Goal: Task Accomplishment & Management: Complete application form

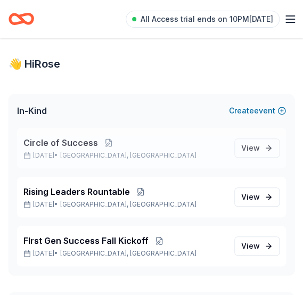
click at [55, 145] on span "Circle of Success" at bounding box center [60, 142] width 75 height 13
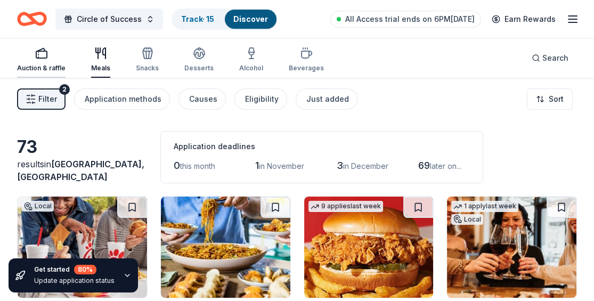
click at [39, 65] on div "Auction & raffle" at bounding box center [41, 68] width 49 height 9
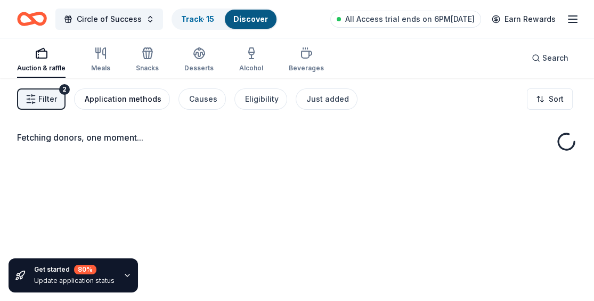
click at [131, 95] on div "Application methods" at bounding box center [123, 99] width 77 height 13
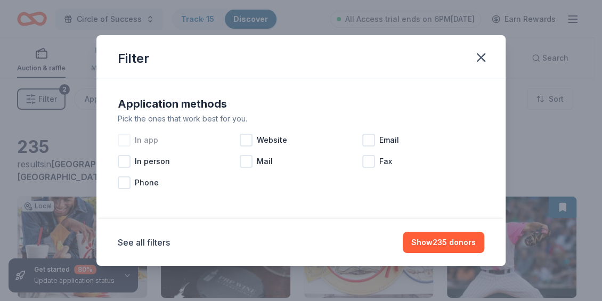
click at [122, 139] on div at bounding box center [124, 140] width 13 height 13
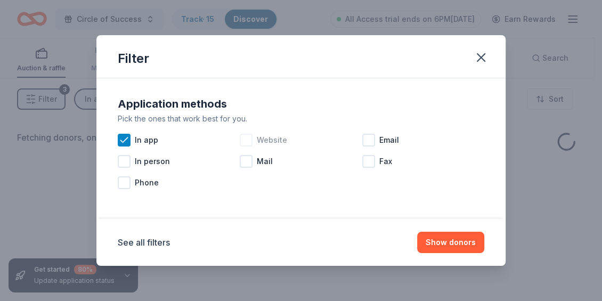
click at [245, 139] on div at bounding box center [246, 140] width 13 height 13
click at [303, 140] on div at bounding box center [368, 140] width 13 height 13
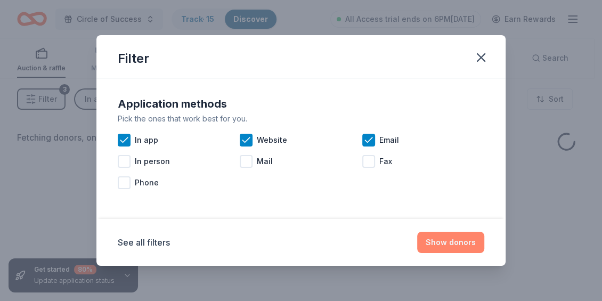
click at [303, 247] on button "Show donors" at bounding box center [450, 242] width 67 height 21
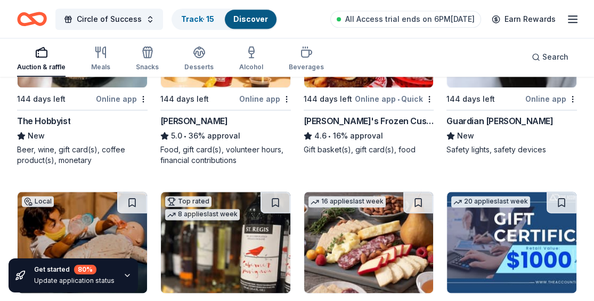
scroll to position [1690, 0]
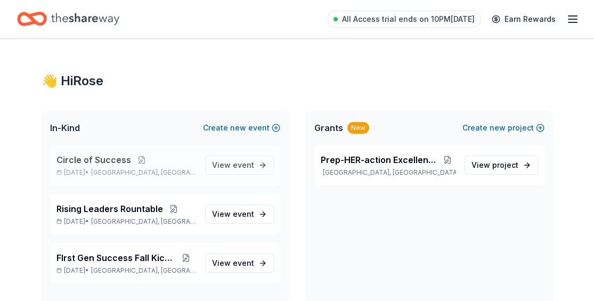
click at [70, 161] on span "Circle of Success" at bounding box center [93, 159] width 75 height 13
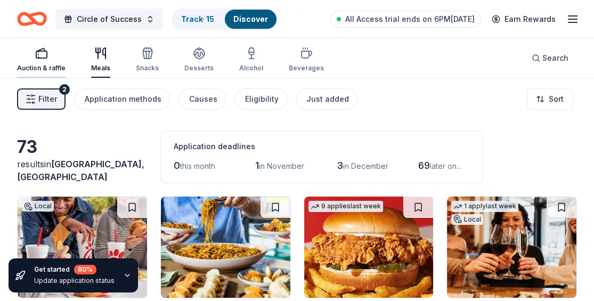
click at [51, 66] on div "Auction & raffle" at bounding box center [41, 68] width 49 height 9
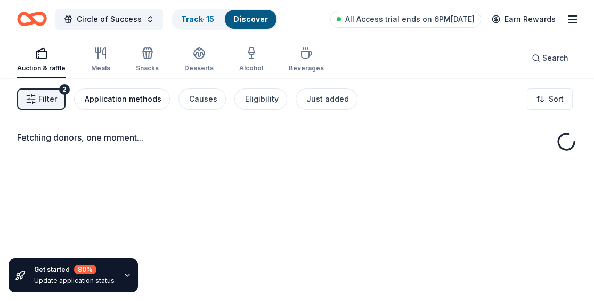
click at [120, 97] on div "Application methods" at bounding box center [123, 99] width 77 height 13
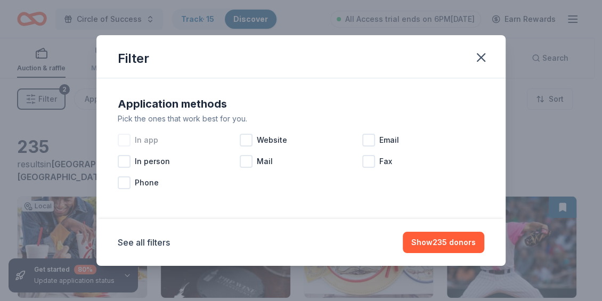
click at [127, 139] on div at bounding box center [124, 140] width 13 height 13
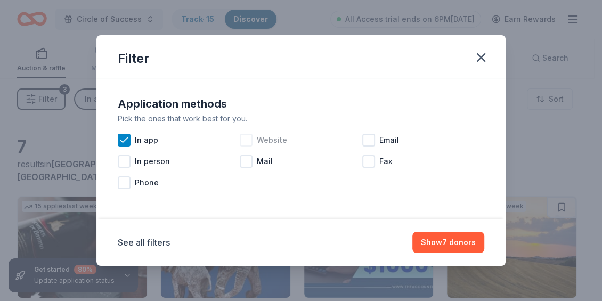
click at [254, 142] on div "Website" at bounding box center [301, 140] width 122 height 21
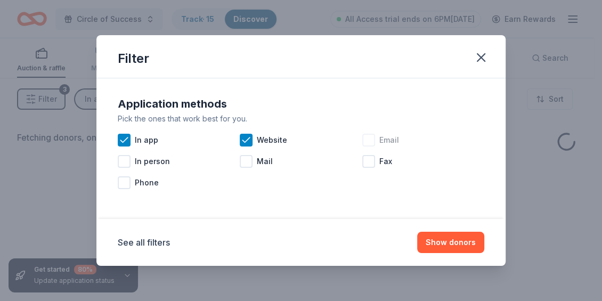
click at [373, 142] on div at bounding box center [368, 140] width 13 height 13
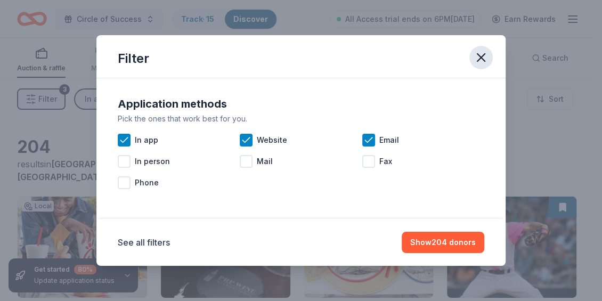
click at [482, 57] on icon "button" at bounding box center [481, 57] width 15 height 15
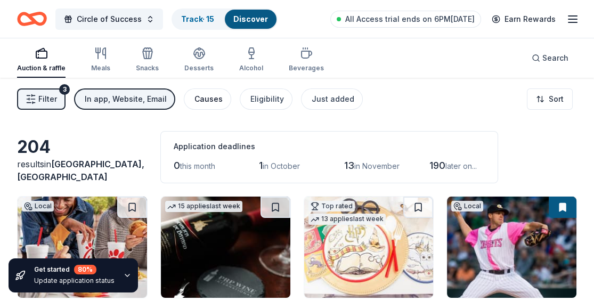
click at [211, 97] on div "Causes" at bounding box center [209, 99] width 28 height 13
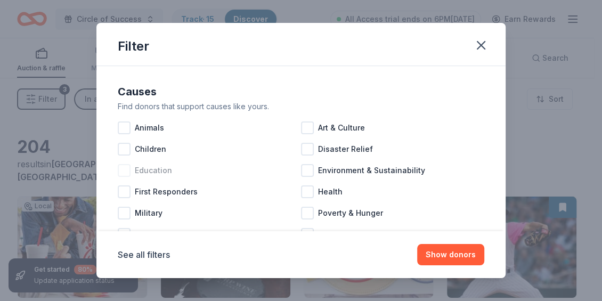
click at [124, 168] on div at bounding box center [124, 170] width 13 height 13
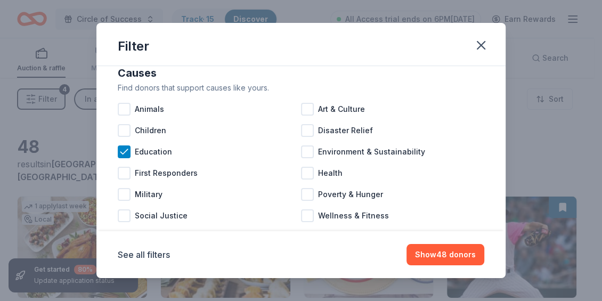
scroll to position [17, 0]
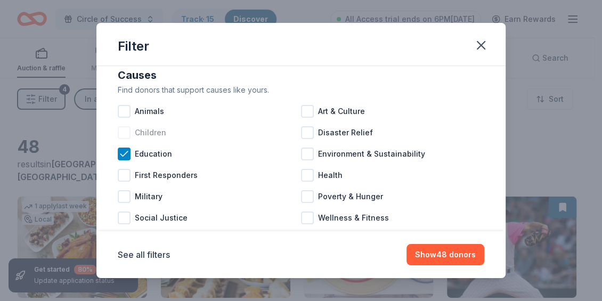
click at [124, 133] on div at bounding box center [124, 132] width 13 height 13
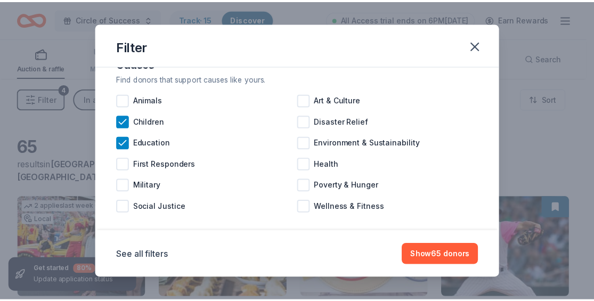
scroll to position [38, 0]
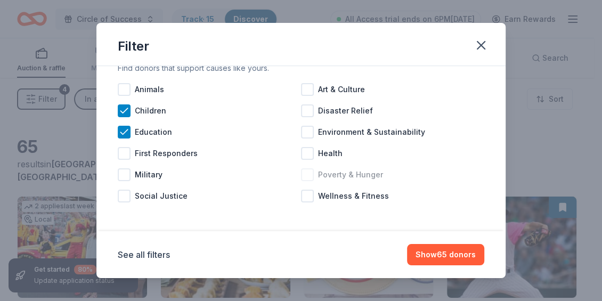
click at [303, 172] on div at bounding box center [307, 174] width 13 height 13
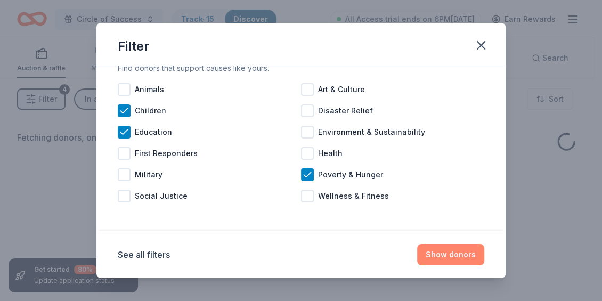
click at [448, 249] on button "Show donors" at bounding box center [450, 254] width 67 height 21
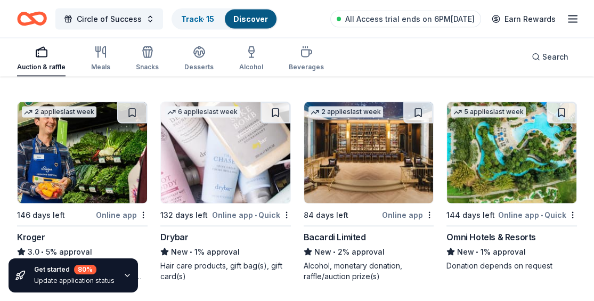
scroll to position [2742, 0]
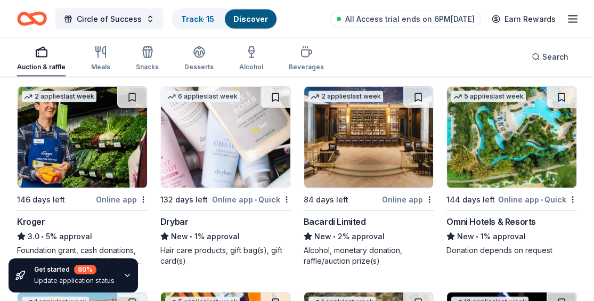
click at [506, 187] on div "5 applies last week 144 days left Online app • Quick Omni Hotels & Resorts New …" at bounding box center [512, 170] width 131 height 169
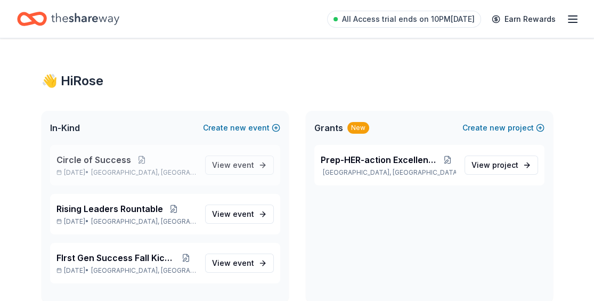
click at [120, 159] on span "Circle of Success" at bounding box center [93, 159] width 75 height 13
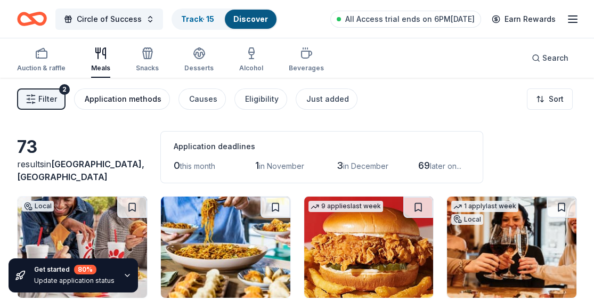
click at [135, 101] on div "Application methods" at bounding box center [123, 99] width 77 height 13
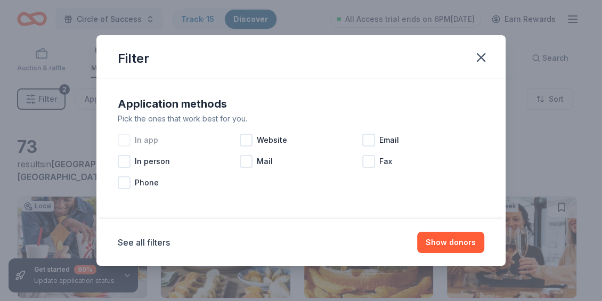
click at [126, 139] on div at bounding box center [124, 140] width 13 height 13
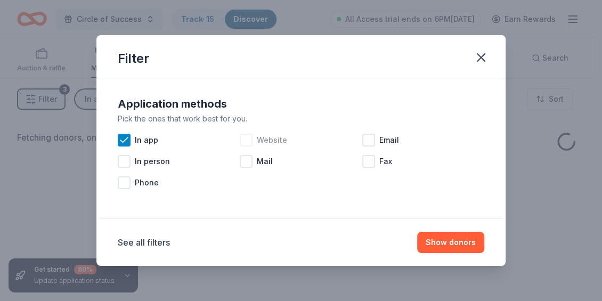
click at [244, 140] on div at bounding box center [246, 140] width 13 height 13
click at [368, 140] on div at bounding box center [368, 140] width 13 height 13
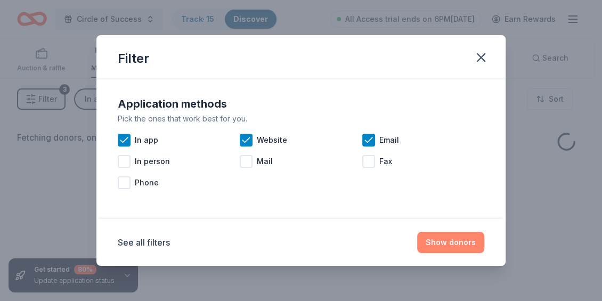
click at [449, 237] on button "Show donors" at bounding box center [450, 242] width 67 height 21
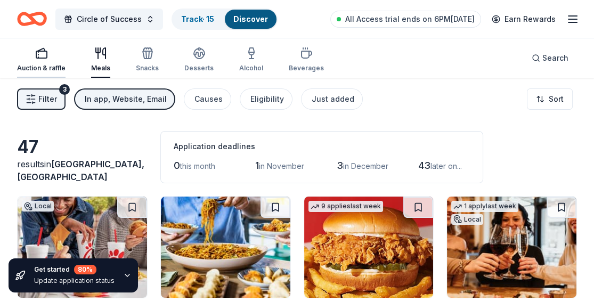
click at [37, 67] on div "Auction & raffle" at bounding box center [41, 68] width 49 height 9
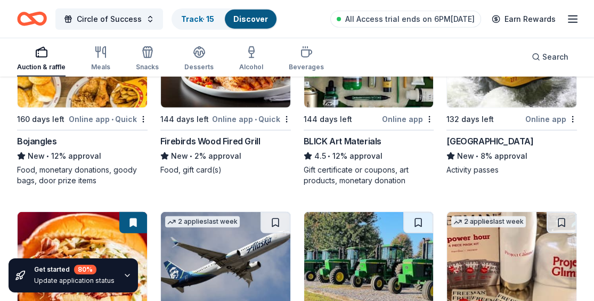
scroll to position [3416, 0]
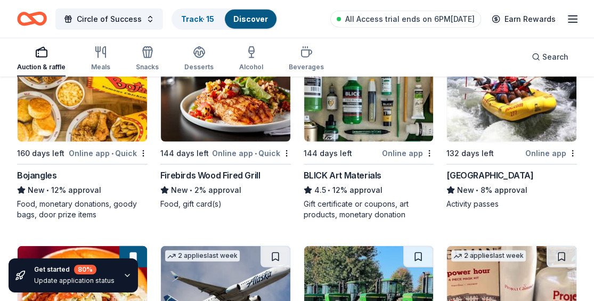
click at [366, 169] on div "BLICK Art Materials" at bounding box center [343, 175] width 78 height 13
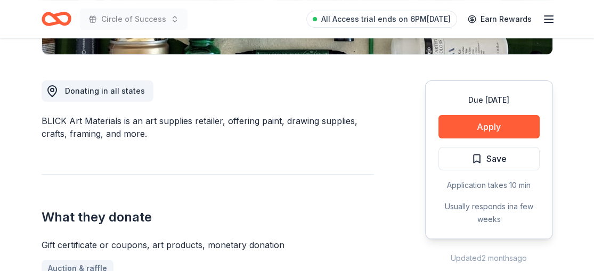
scroll to position [275, 0]
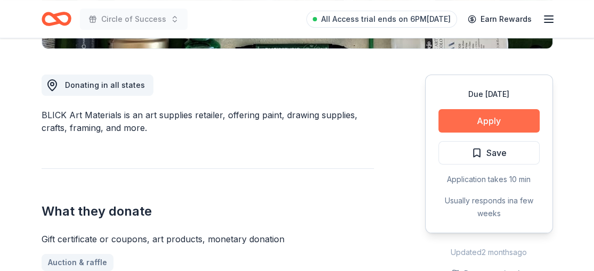
click at [497, 116] on button "Apply" at bounding box center [489, 120] width 101 height 23
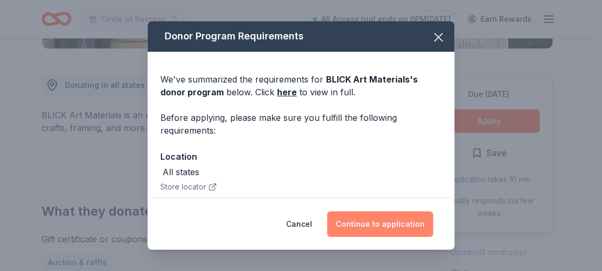
click at [379, 220] on button "Continue to application" at bounding box center [380, 225] width 106 height 26
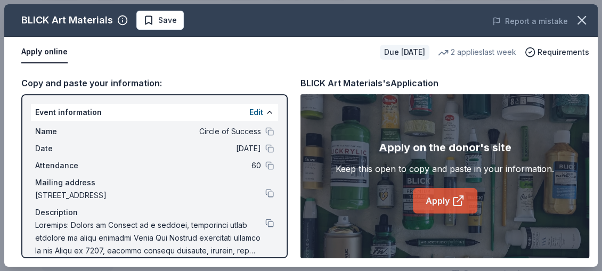
click at [438, 201] on link "Apply" at bounding box center [445, 201] width 64 height 26
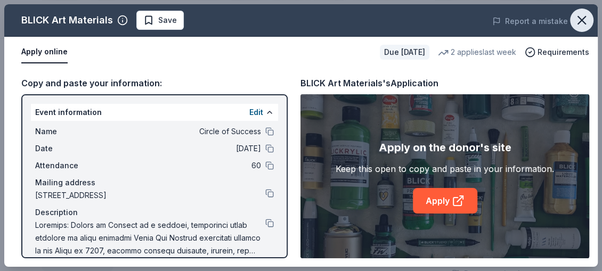
click at [583, 18] on icon "button" at bounding box center [582, 20] width 15 height 15
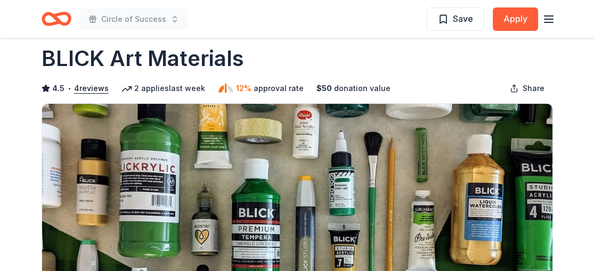
scroll to position [0, 0]
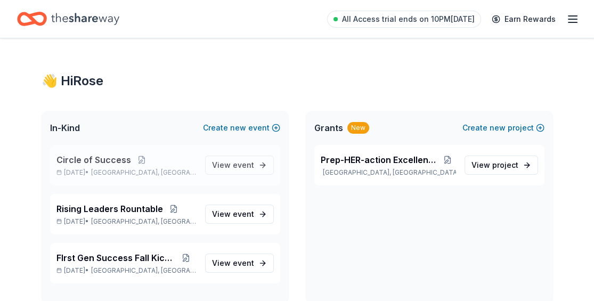
click at [126, 158] on span "Circle of Success" at bounding box center [93, 159] width 75 height 13
click at [117, 159] on span "Circle of Success" at bounding box center [93, 159] width 75 height 13
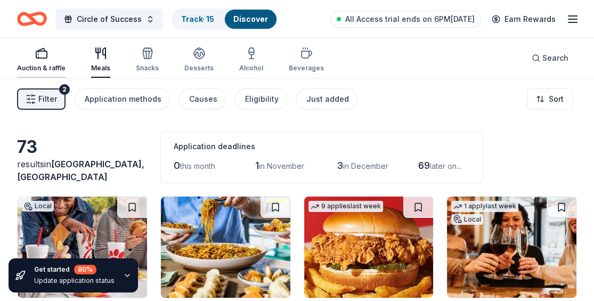
click at [41, 67] on div "Auction & raffle" at bounding box center [41, 68] width 49 height 9
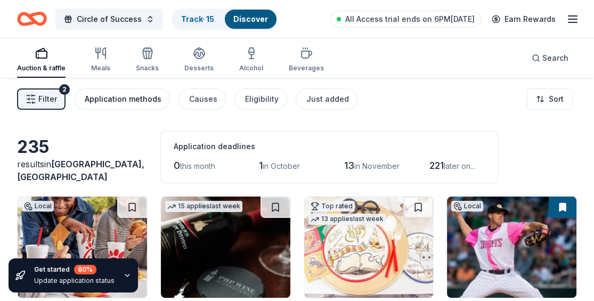
click at [110, 94] on div "Application methods" at bounding box center [123, 99] width 77 height 13
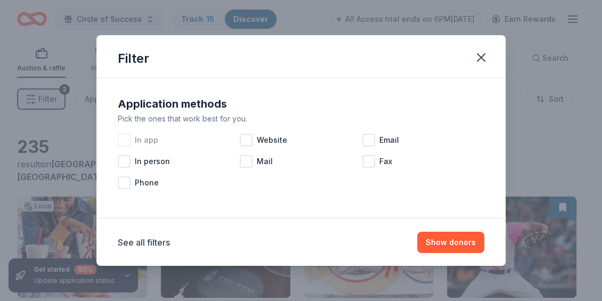
click at [127, 139] on div at bounding box center [124, 140] width 13 height 13
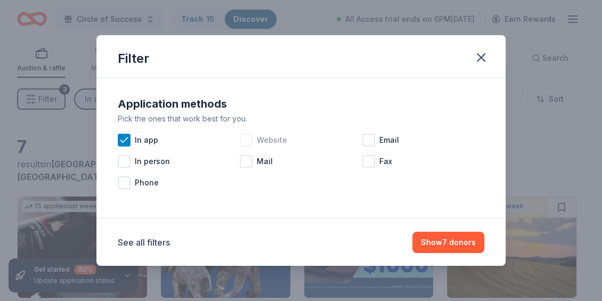
click at [243, 142] on div at bounding box center [246, 140] width 13 height 13
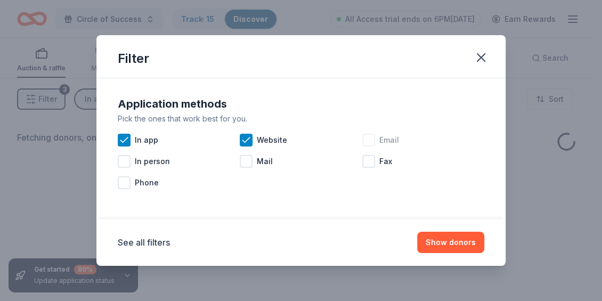
click at [303, 140] on div at bounding box center [368, 140] width 13 height 13
click at [303, 238] on button "Show donors" at bounding box center [450, 242] width 67 height 21
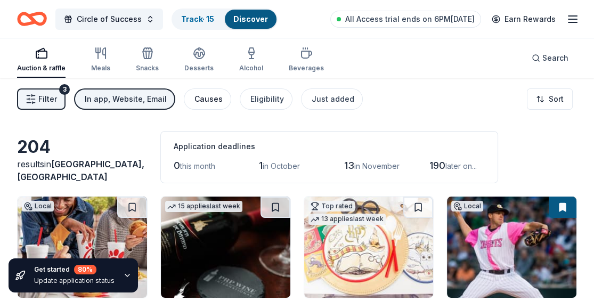
click at [196, 96] on div "Causes" at bounding box center [209, 99] width 28 height 13
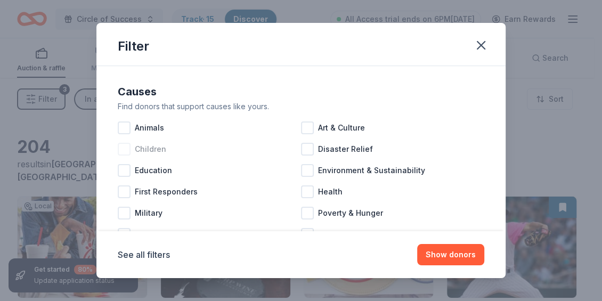
click at [130, 151] on div at bounding box center [124, 149] width 13 height 13
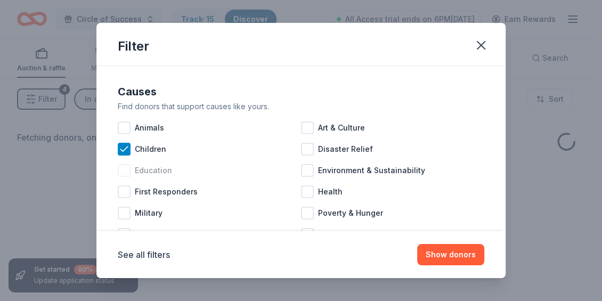
click at [126, 168] on div at bounding box center [124, 170] width 13 height 13
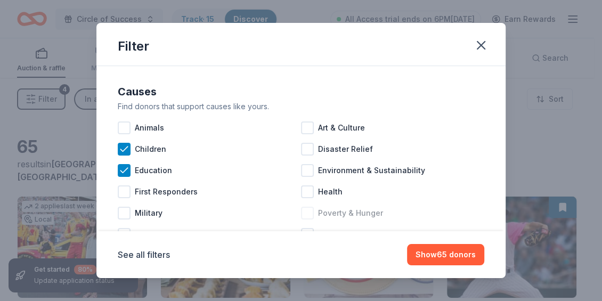
click at [303, 215] on div at bounding box center [307, 213] width 13 height 13
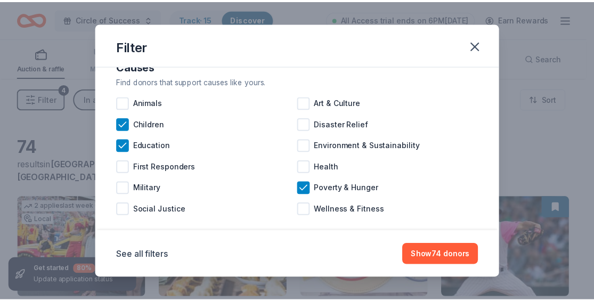
scroll to position [38, 0]
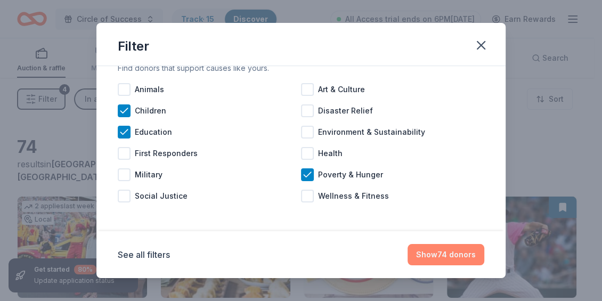
click at [303, 256] on button "Show 74 donors" at bounding box center [446, 254] width 77 height 21
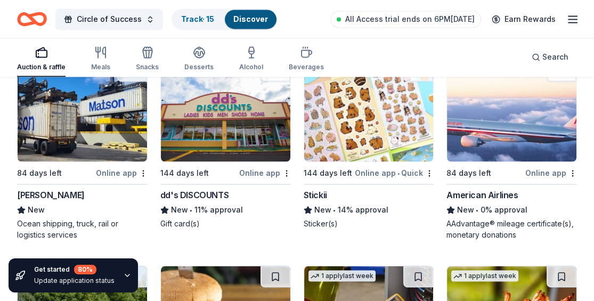
scroll to position [2148, 0]
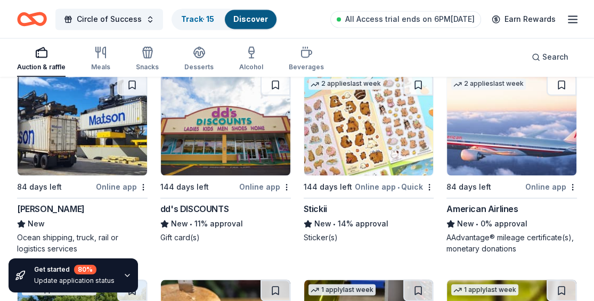
click at [303, 166] on img at bounding box center [369, 124] width 130 height 101
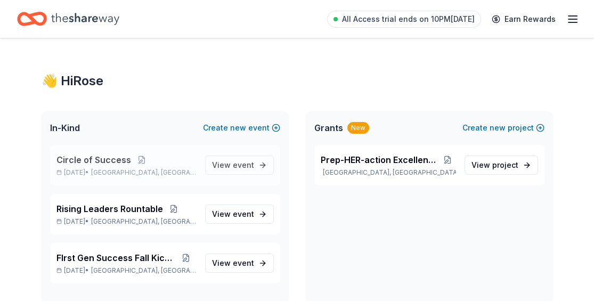
click at [119, 160] on span "Circle of Success" at bounding box center [93, 159] width 75 height 13
click at [115, 163] on span "Circle of Success" at bounding box center [93, 159] width 75 height 13
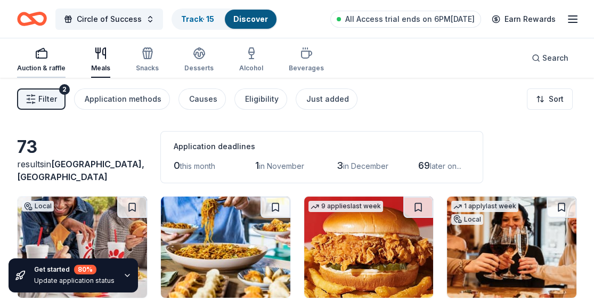
click at [54, 66] on div "Auction & raffle" at bounding box center [41, 68] width 49 height 9
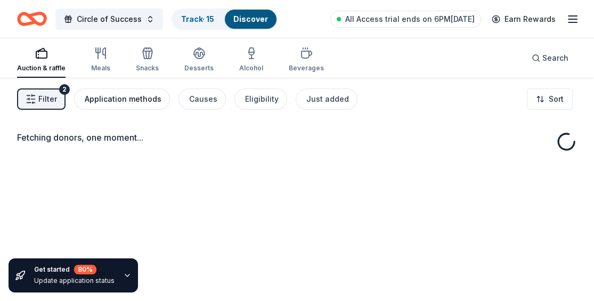
click at [114, 98] on div "Application methods" at bounding box center [123, 99] width 77 height 13
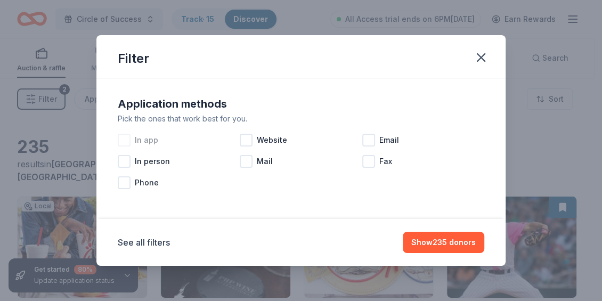
click at [126, 140] on div at bounding box center [124, 140] width 13 height 13
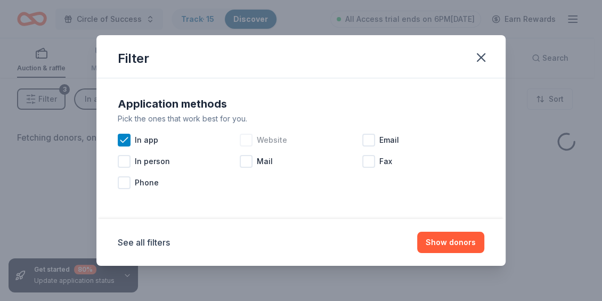
drag, startPoint x: 241, startPoint y: 140, endPoint x: 254, endPoint y: 140, distance: 12.8
click at [245, 139] on div at bounding box center [246, 140] width 13 height 13
click at [368, 141] on div at bounding box center [368, 140] width 13 height 13
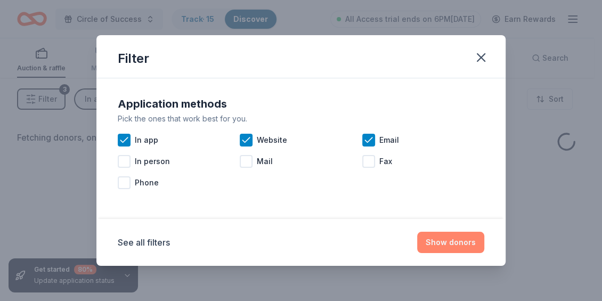
click at [444, 242] on button "Show donors" at bounding box center [450, 242] width 67 height 21
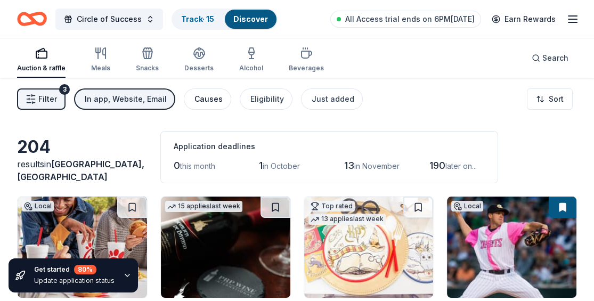
click at [205, 95] on div "Causes" at bounding box center [209, 99] width 28 height 13
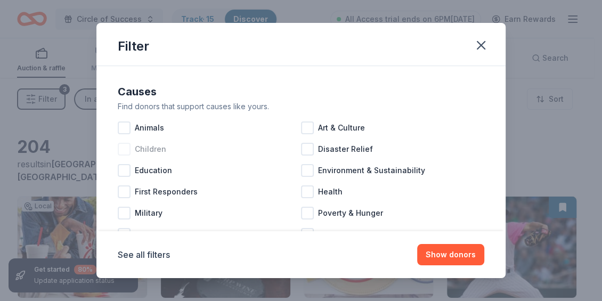
click at [127, 150] on div at bounding box center [124, 149] width 13 height 13
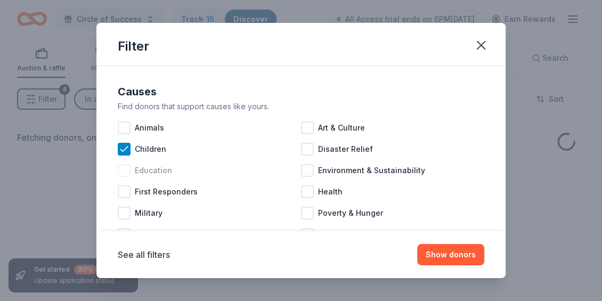
click at [124, 168] on div at bounding box center [124, 170] width 13 height 13
click at [301, 214] on div at bounding box center [307, 213] width 13 height 13
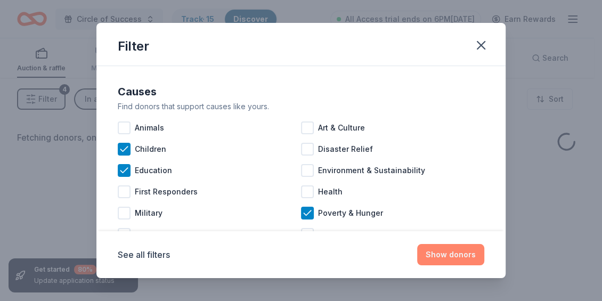
click at [451, 252] on button "Show donors" at bounding box center [450, 254] width 67 height 21
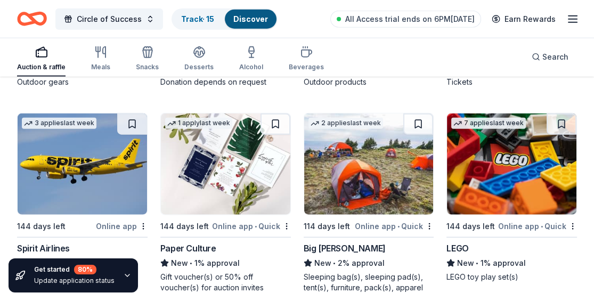
scroll to position [3134, 0]
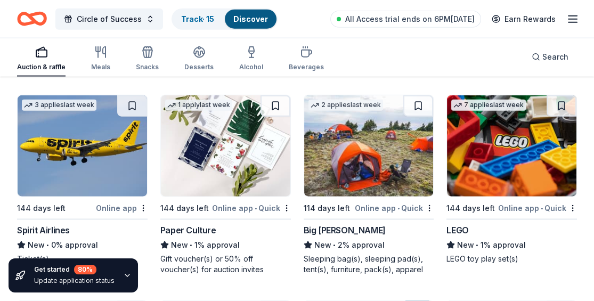
click at [226, 177] on img at bounding box center [226, 145] width 130 height 101
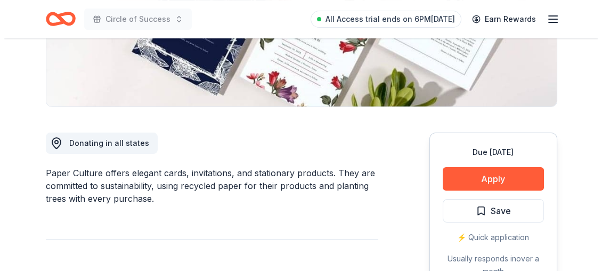
scroll to position [225, 0]
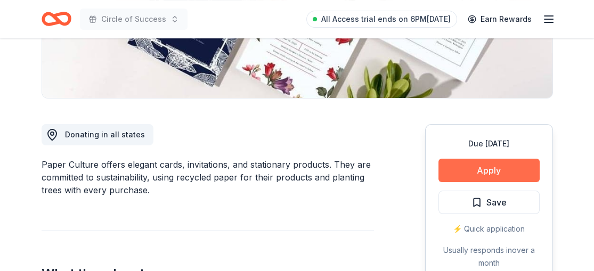
click at [495, 171] on button "Apply" at bounding box center [489, 170] width 101 height 23
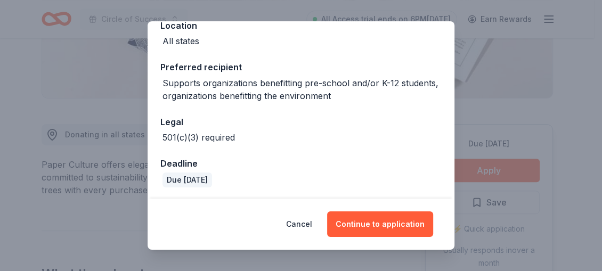
scroll to position [132, 0]
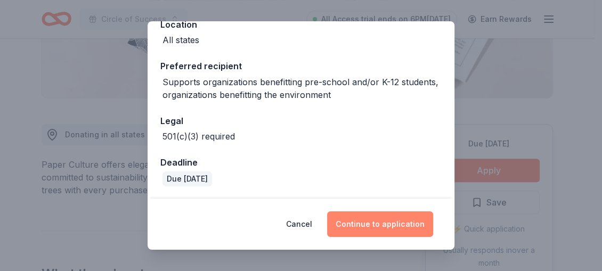
click at [387, 228] on button "Continue to application" at bounding box center [380, 225] width 106 height 26
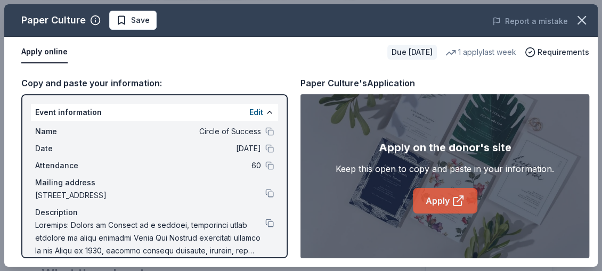
click at [438, 200] on link "Apply" at bounding box center [445, 201] width 64 height 26
